Goal: Task Accomplishment & Management: Use online tool/utility

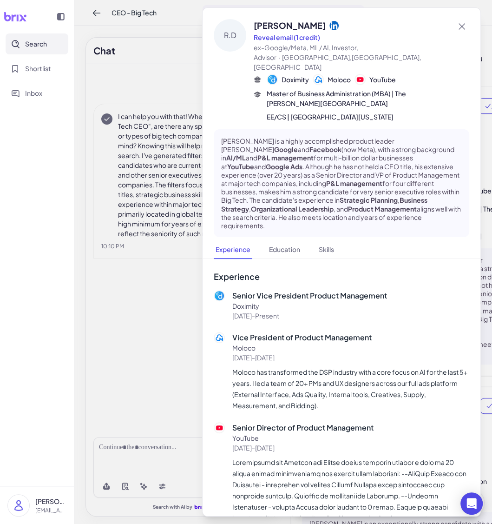
scroll to position [43, 0]
click at [170, 28] on div at bounding box center [246, 262] width 492 height 524
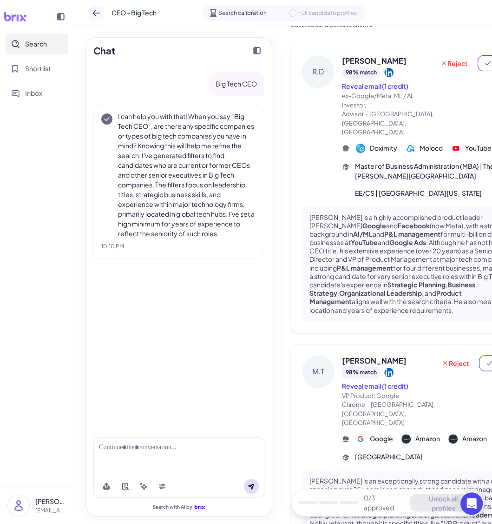
click at [92, 13] on icon at bounding box center [96, 12] width 9 height 9
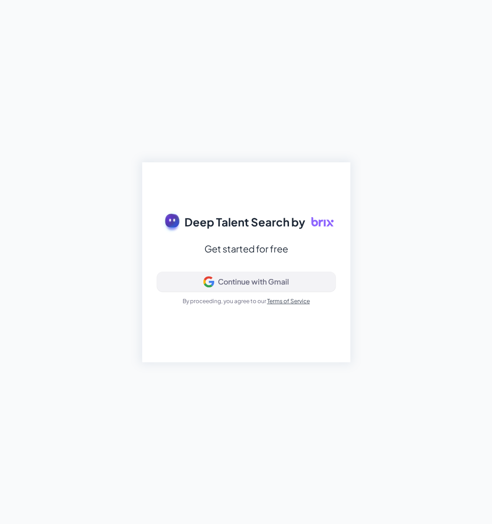
click at [241, 277] on div "Continue with Gmail" at bounding box center [253, 281] width 71 height 9
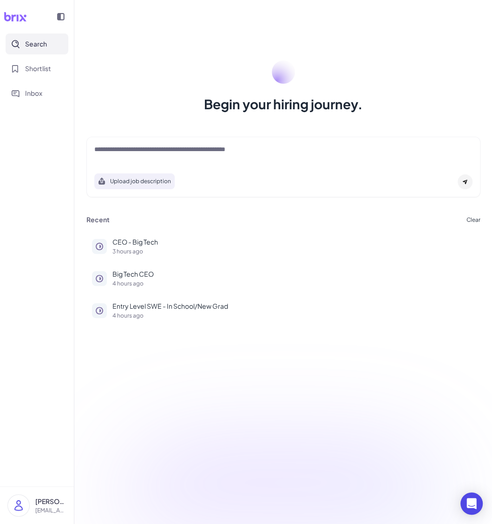
click at [245, 158] on div at bounding box center [283, 153] width 378 height 19
click at [241, 151] on textarea at bounding box center [283, 149] width 378 height 11
type textarea "**********"
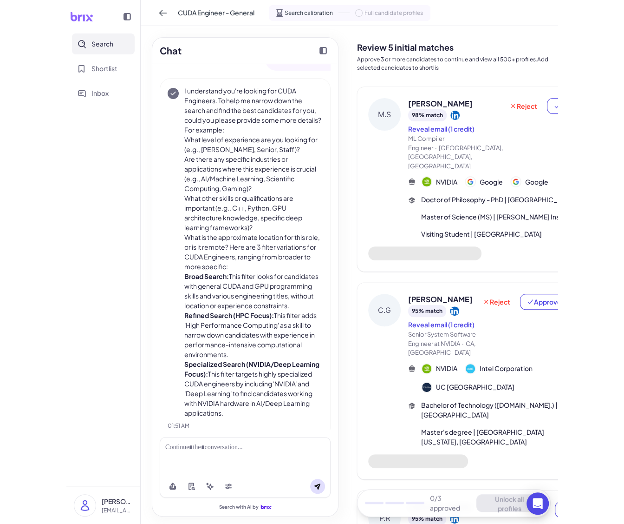
scroll to position [28, 0]
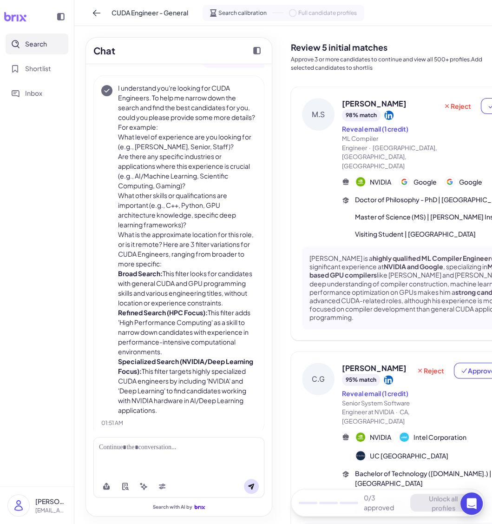
click at [478, 111] on div "Reject Approve" at bounding box center [483, 134] width 92 height 72
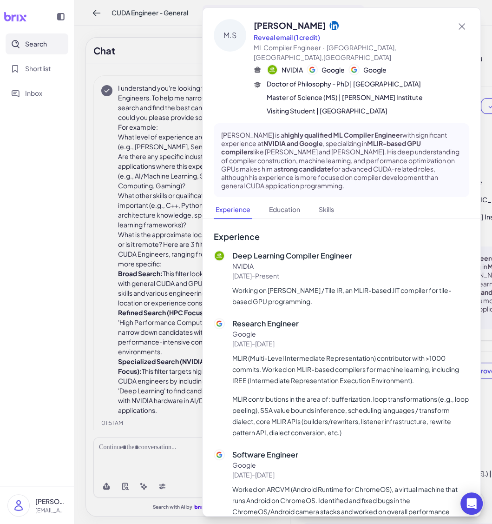
click at [483, 112] on div at bounding box center [246, 262] width 492 height 524
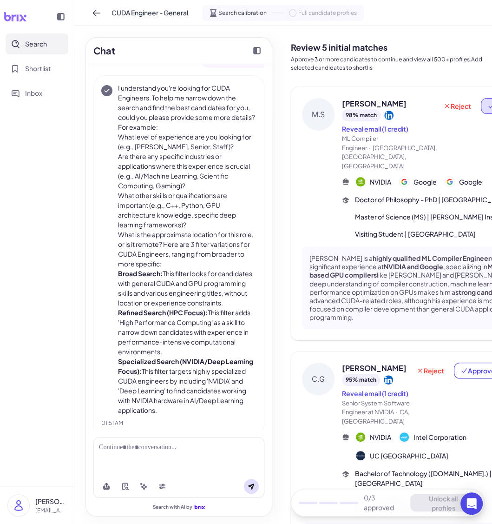
click at [488, 108] on icon at bounding box center [490, 105] width 7 height 7
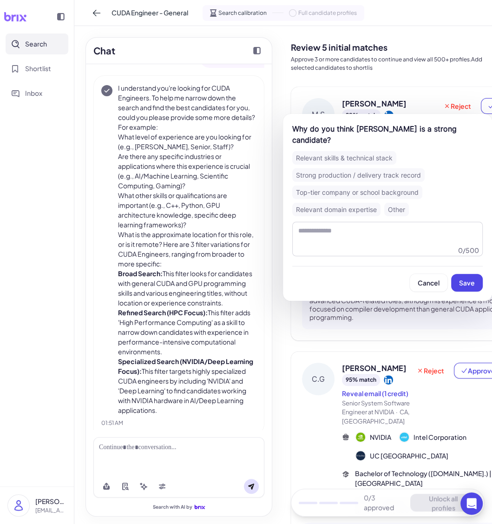
click at [491, 115] on span "Why do you think Matthias Springer is a strong candidate? Relevant skills & tec…" at bounding box center [387, 207] width 209 height 187
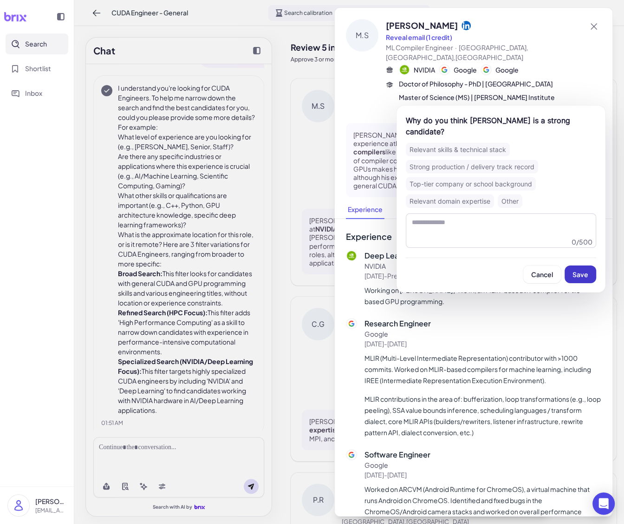
click at [492, 277] on span "Save" at bounding box center [581, 274] width 16 height 8
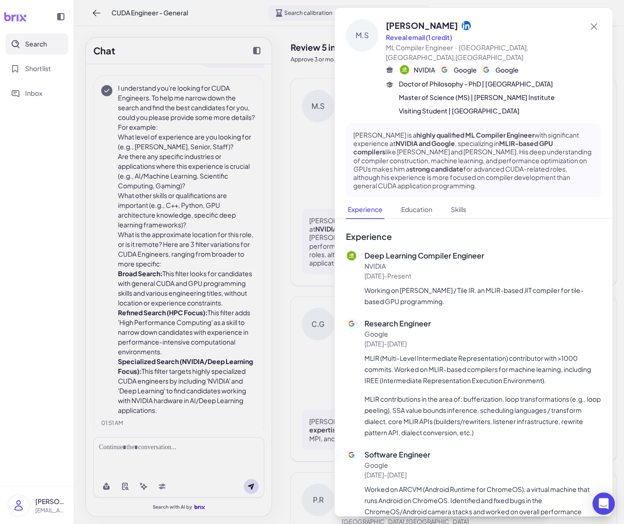
click at [284, 203] on div at bounding box center [312, 262] width 624 height 524
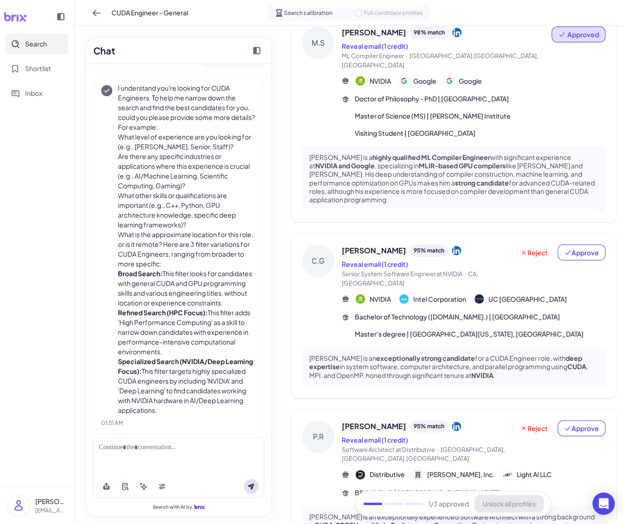
scroll to position [85, 0]
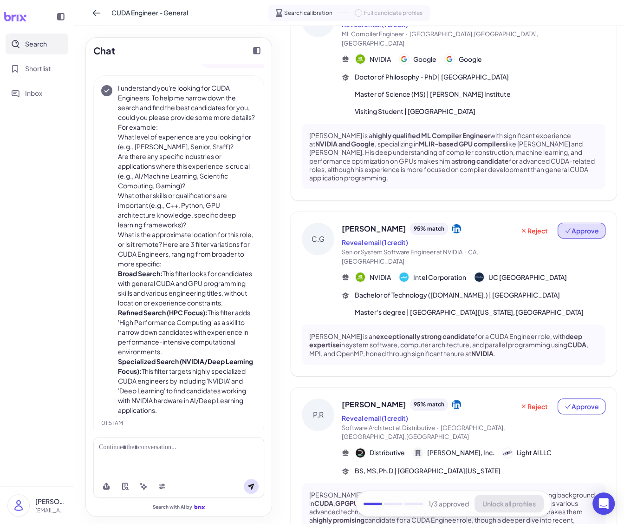
click at [492, 226] on span "Approve" at bounding box center [581, 230] width 35 height 9
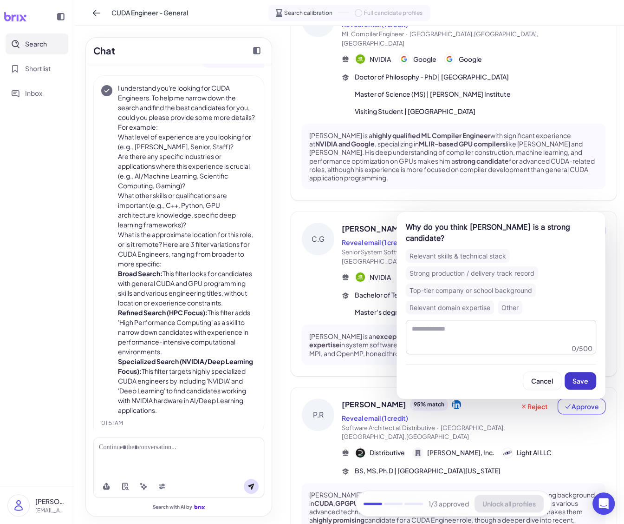
click at [492, 375] on button "Save" at bounding box center [581, 381] width 32 height 18
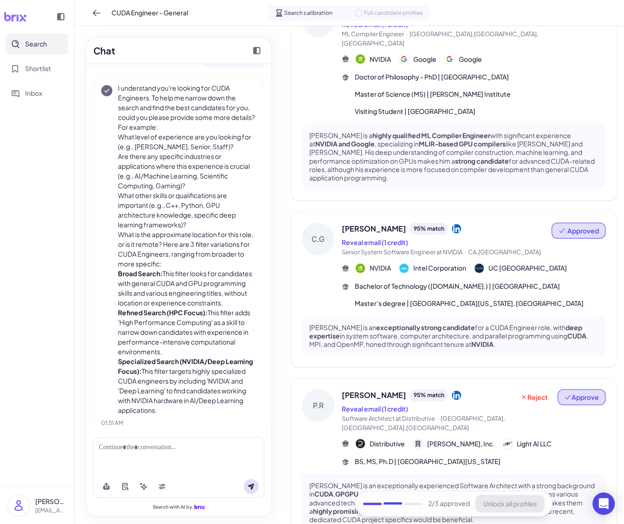
click at [492, 389] on button "Approve" at bounding box center [582, 397] width 48 height 16
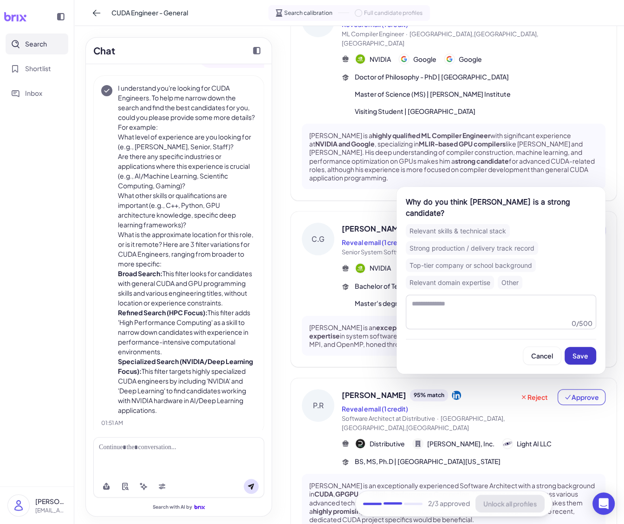
click at [492, 350] on button "Save" at bounding box center [581, 356] width 32 height 18
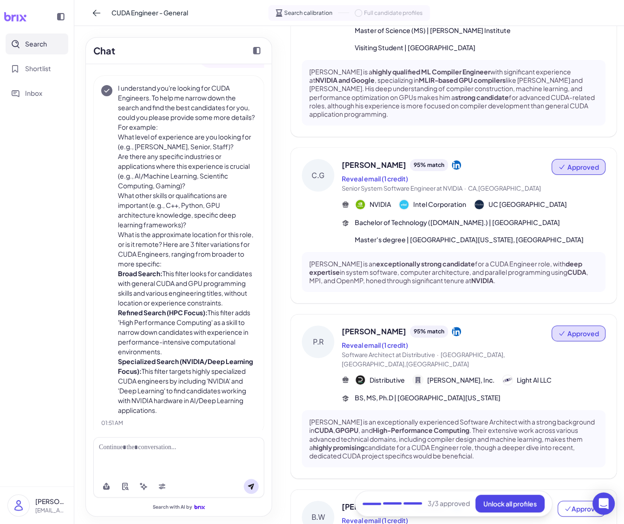
scroll to position [231, 0]
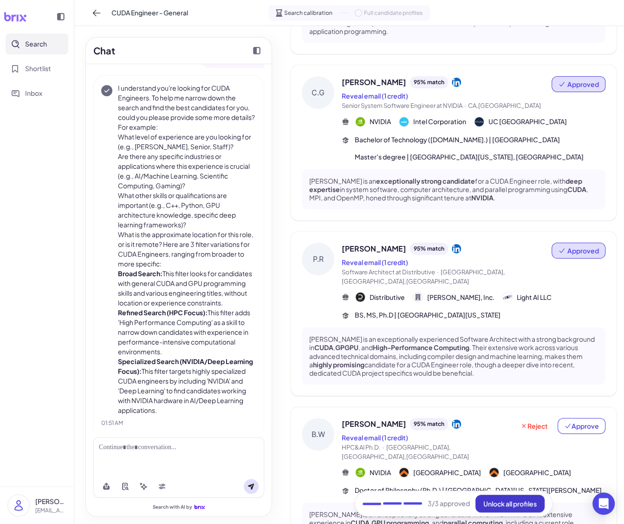
click at [492, 502] on span "Unlock all profiles" at bounding box center [510, 503] width 53 height 8
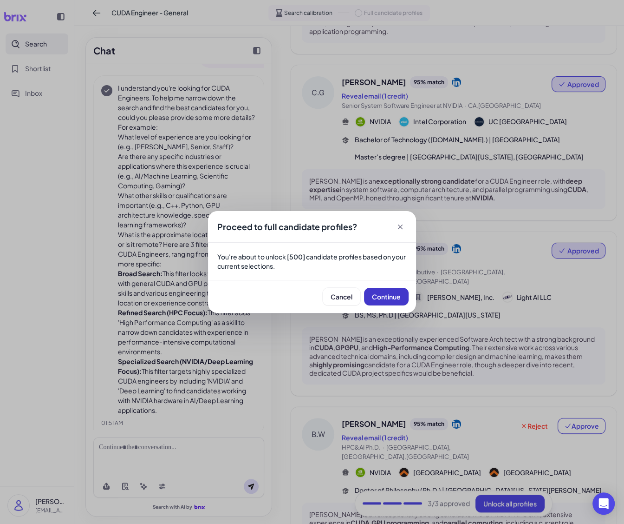
click at [370, 297] on button "Continue" at bounding box center [386, 297] width 45 height 18
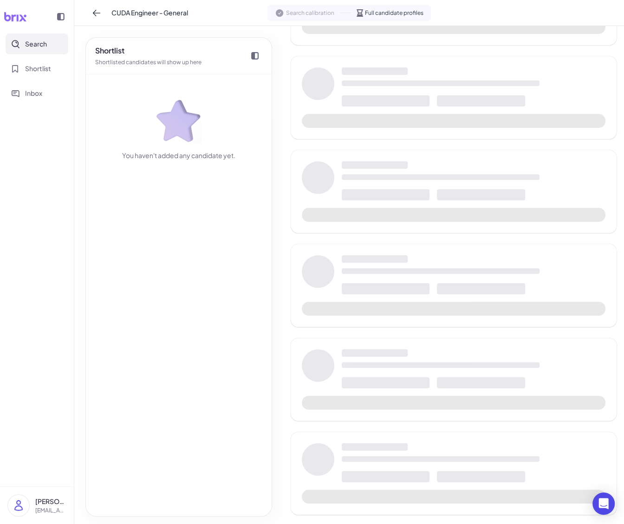
scroll to position [252, 0]
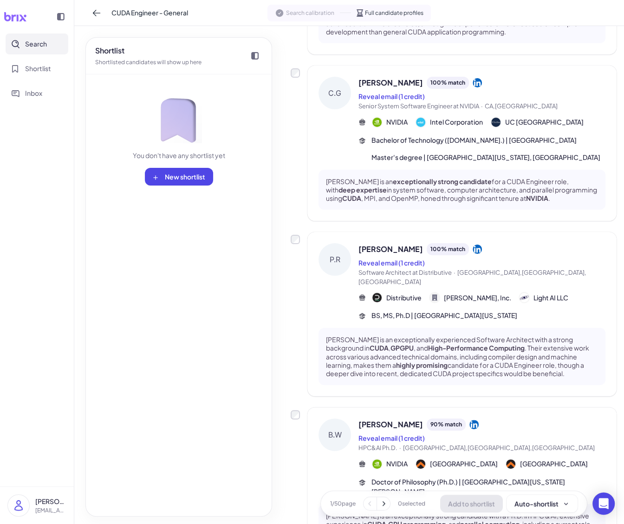
click at [492, 152] on span "Master's degree | University of California, San Diego" at bounding box center [486, 157] width 229 height 10
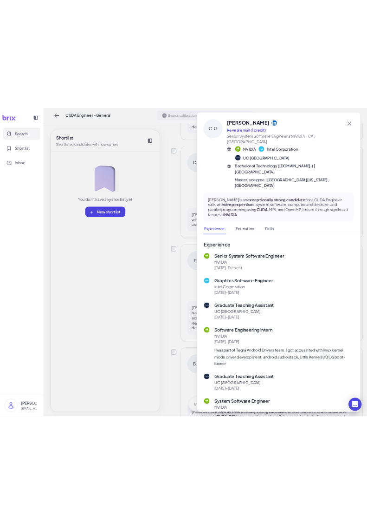
scroll to position [279, 0]
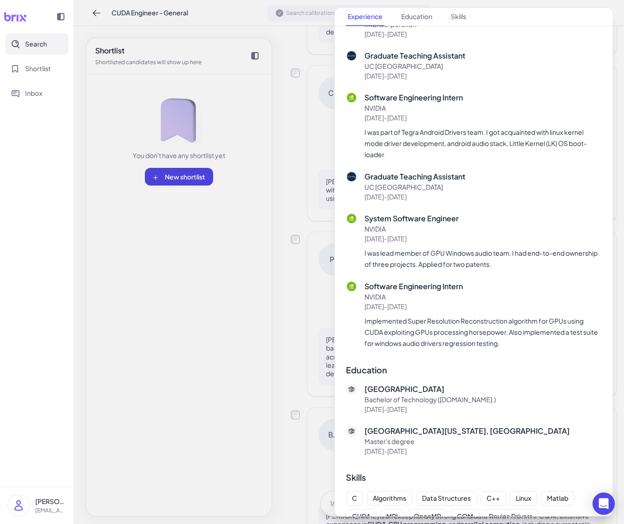
click at [266, 276] on div at bounding box center [312, 262] width 624 height 524
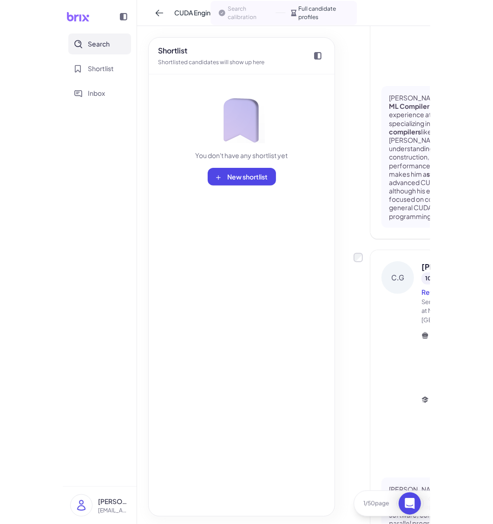
scroll to position [0, 0]
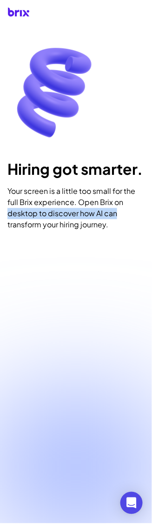
drag, startPoint x: 152, startPoint y: 209, endPoint x: 267, endPoint y: 205, distance: 114.8
click at [152, 205] on html "Hiring got smarter. Your screen is a little too small for the full Brix experie…" at bounding box center [76, 262] width 152 height 524
